Goal: Task Accomplishment & Management: Use online tool/utility

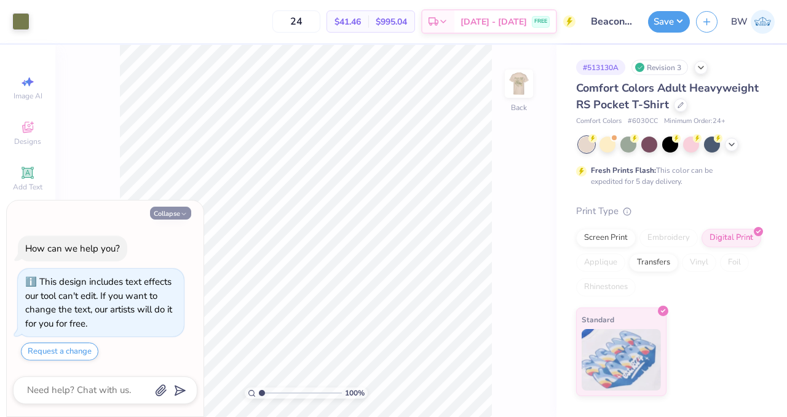
click at [183, 213] on icon "button" at bounding box center [183, 213] width 7 height 7
type textarea "x"
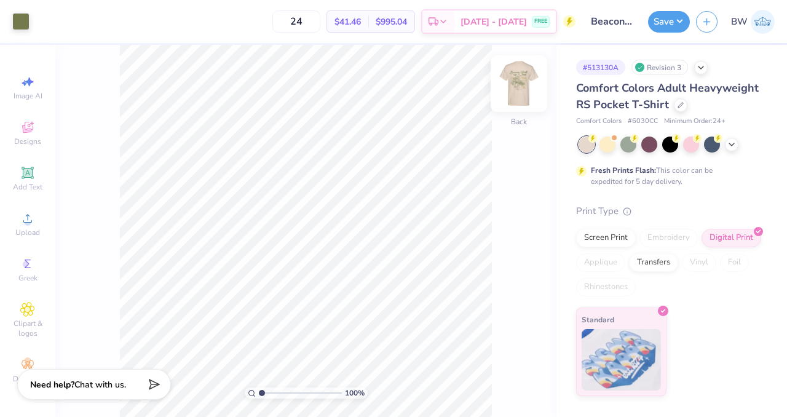
click at [525, 76] on img at bounding box center [519, 83] width 49 height 49
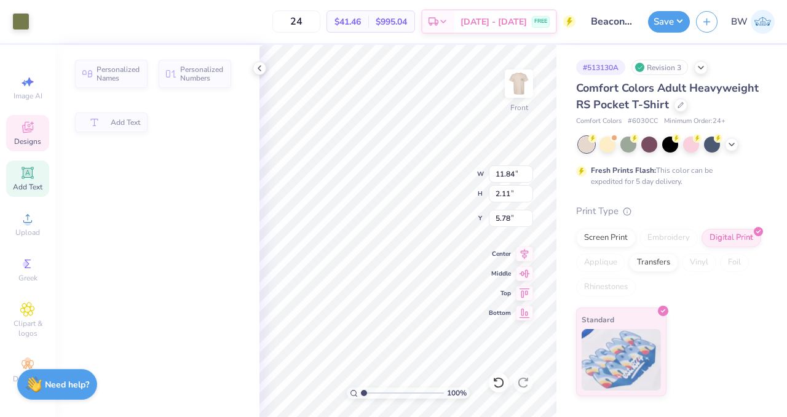
type input "2.11"
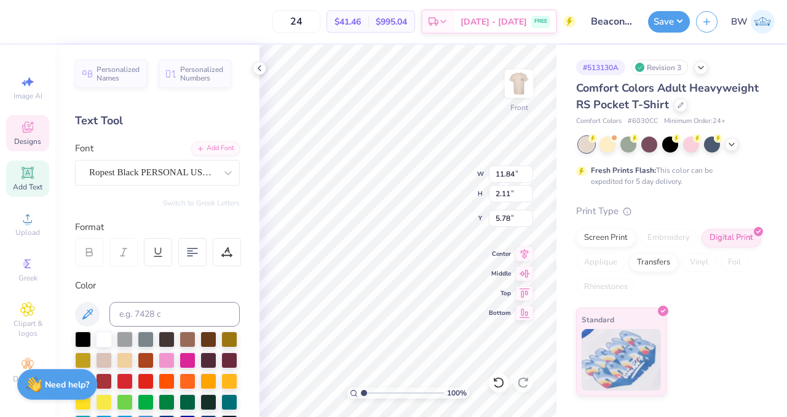
scroll to position [10, 5]
type textarea "Beacon Hall West"
type input "6.32"
type input "13.65"
type input "1.67"
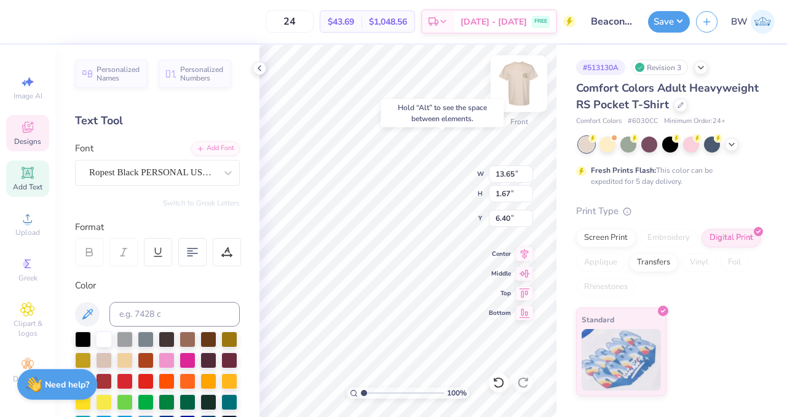
type input "6.59"
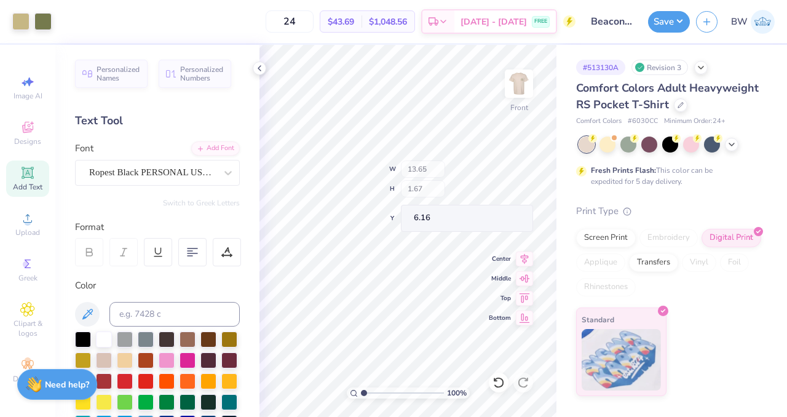
type input "6.16"
click at [666, 12] on button "Save" at bounding box center [669, 20] width 42 height 22
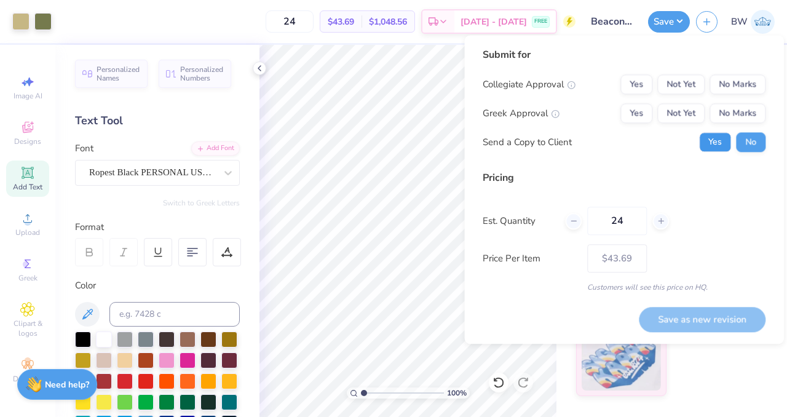
click at [719, 133] on button "Yes" at bounding box center [715, 142] width 32 height 20
click at [737, 119] on button "No Marks" at bounding box center [738, 113] width 56 height 20
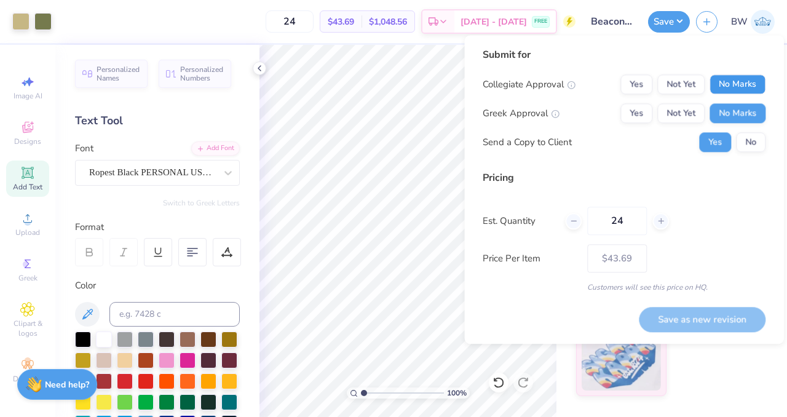
click at [731, 92] on button "No Marks" at bounding box center [738, 84] width 56 height 20
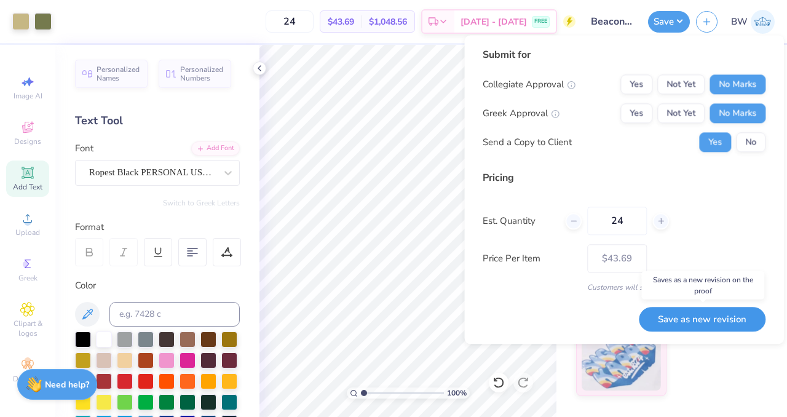
click at [663, 321] on button "Save as new revision" at bounding box center [702, 319] width 127 height 25
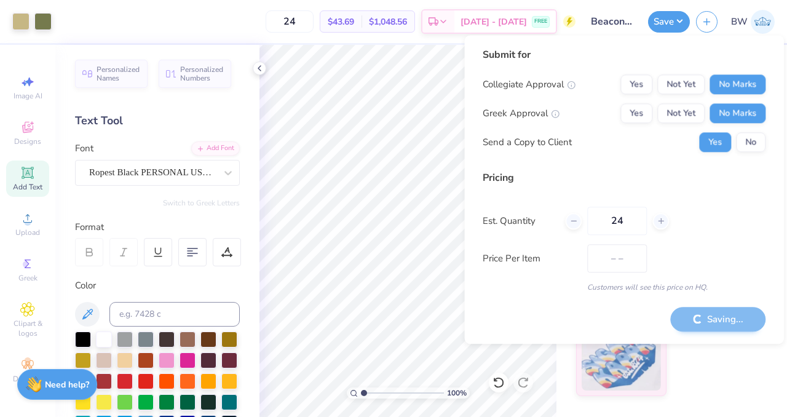
type input "$43.69"
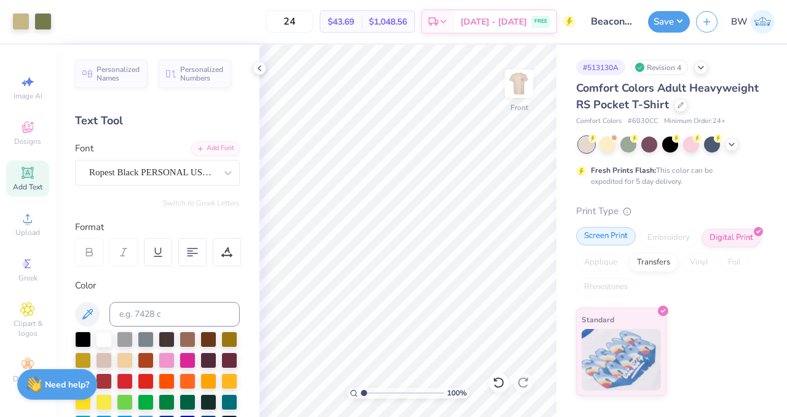
click at [615, 245] on div "Screen Print Embroidery Digital Print Applique Transfers Vinyl Foil Rhinestones" at bounding box center [669, 263] width 186 height 68
click at [611, 238] on div "Screen Print" at bounding box center [606, 236] width 60 height 18
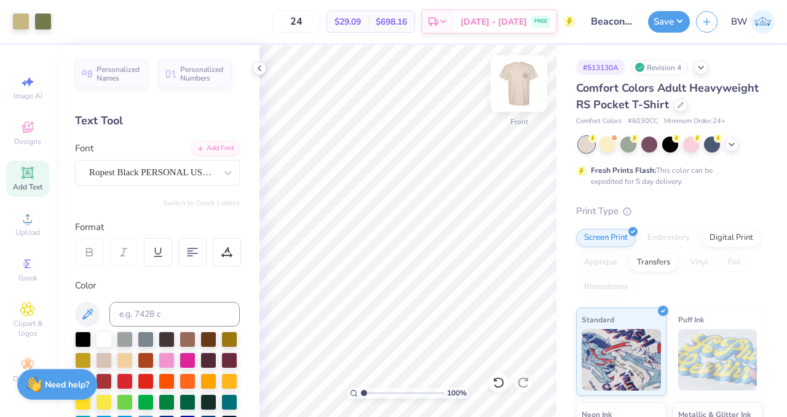
click at [528, 92] on img at bounding box center [519, 83] width 49 height 49
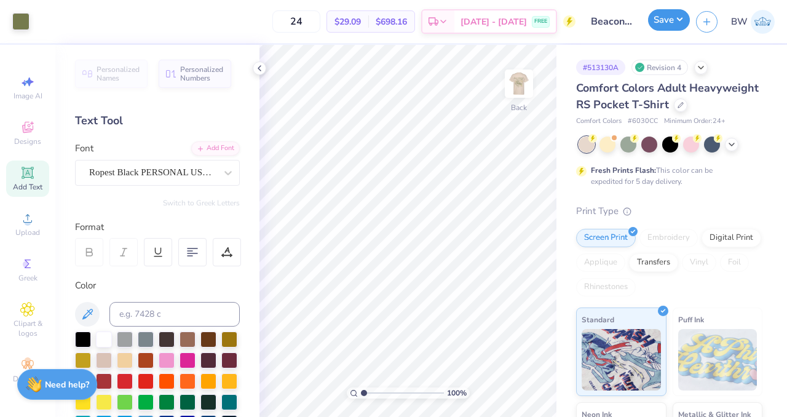
click at [659, 22] on button "Save" at bounding box center [669, 20] width 42 height 22
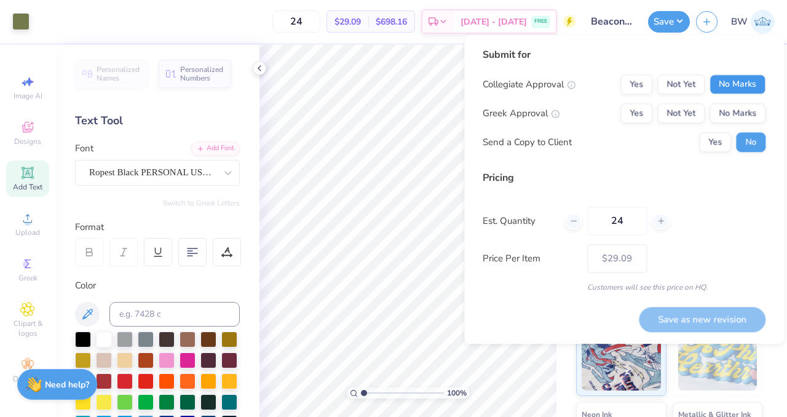
click at [746, 84] on button "No Marks" at bounding box center [738, 84] width 56 height 20
click at [748, 105] on button "No Marks" at bounding box center [738, 113] width 56 height 20
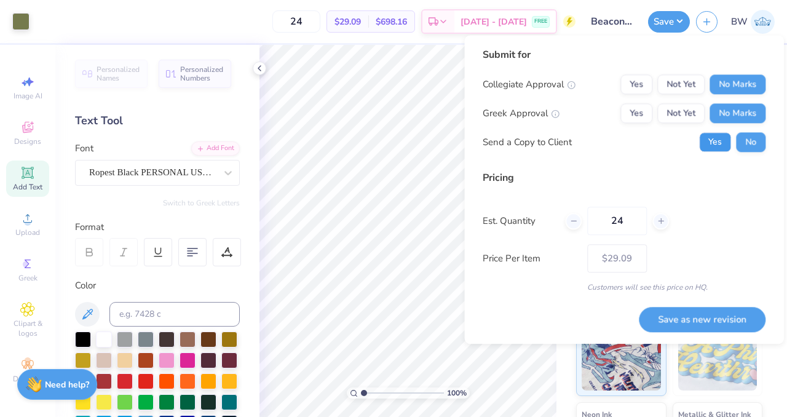
click at [719, 141] on button "Yes" at bounding box center [715, 142] width 32 height 20
click at [691, 317] on button "Save as new revision" at bounding box center [702, 319] width 127 height 25
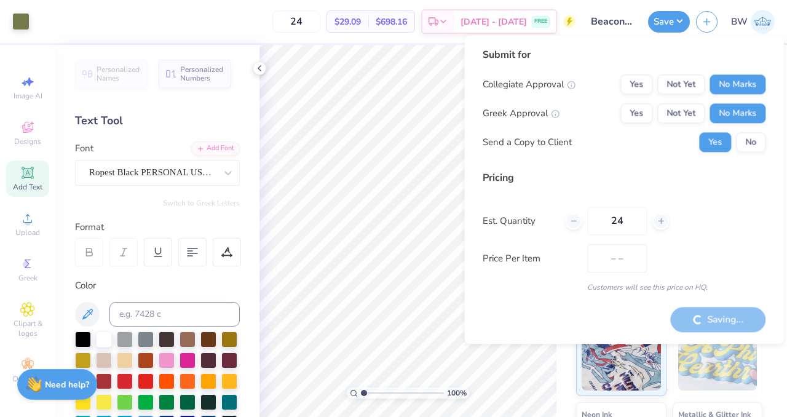
type input "$29.09"
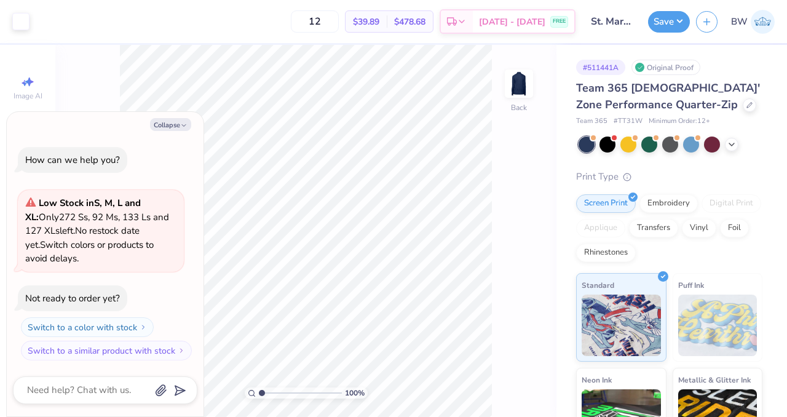
scroll to position [17, 0]
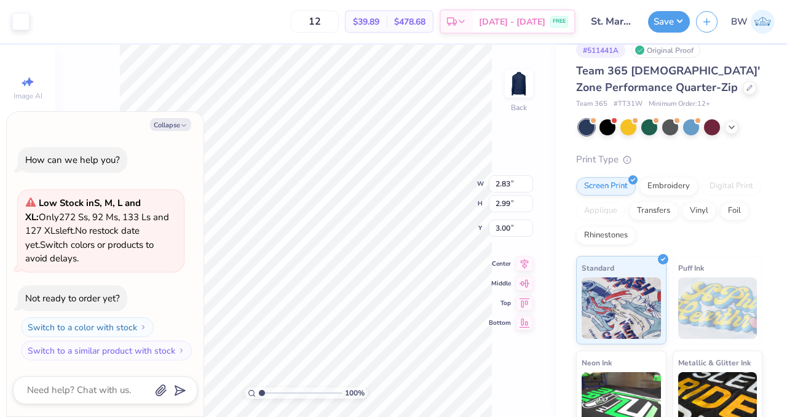
type textarea "x"
click at [648, 151] on div "Team 365 [DEMOGRAPHIC_DATA]' Zone Performance Quarter-Zip Team 365 # TT31W Mini…" at bounding box center [669, 298] width 186 height 471
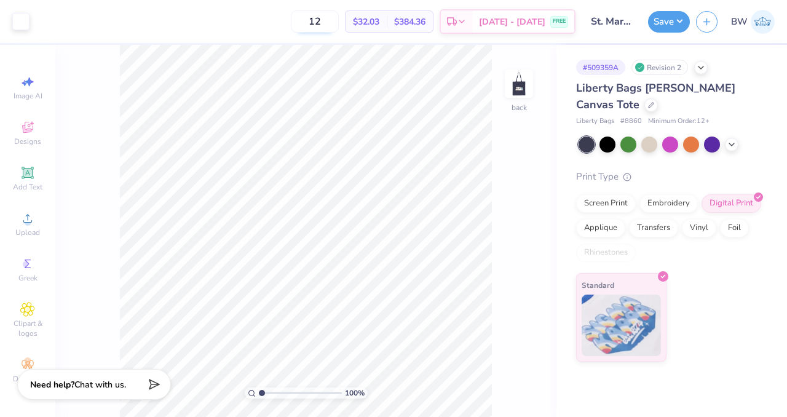
click at [339, 19] on input "12" at bounding box center [315, 21] width 48 height 22
click at [339, 26] on input "18" at bounding box center [315, 21] width 48 height 22
type input "1"
type input "24"
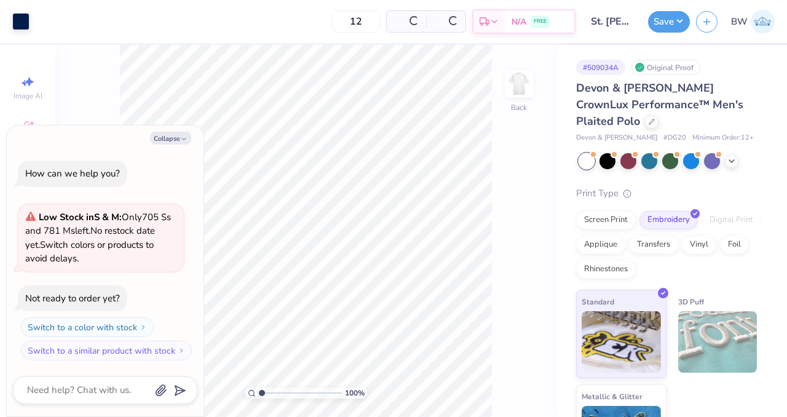
type textarea "x"
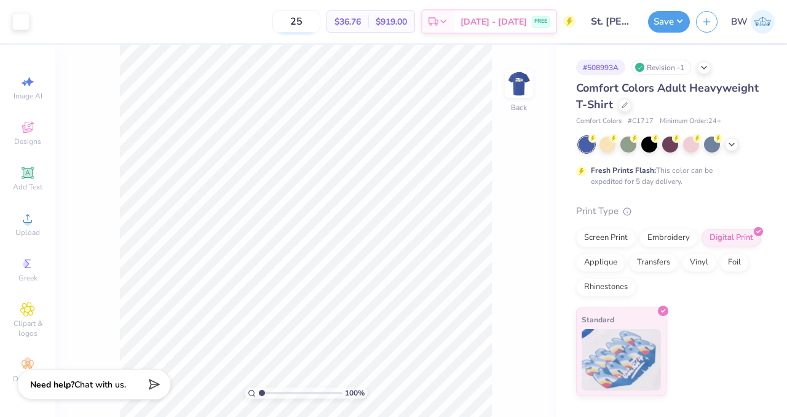
click at [320, 26] on input "25" at bounding box center [297, 21] width 48 height 22
type input "2"
type input "37"
